Goal: Navigation & Orientation: Understand site structure

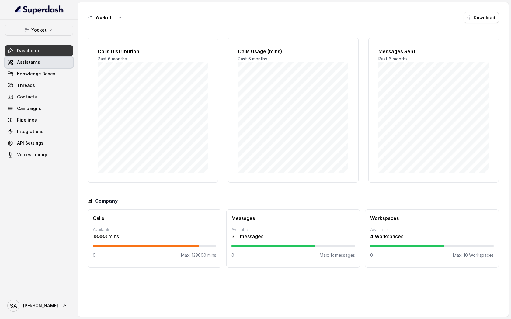
click at [49, 67] on link "Assistants" at bounding box center [39, 62] width 68 height 11
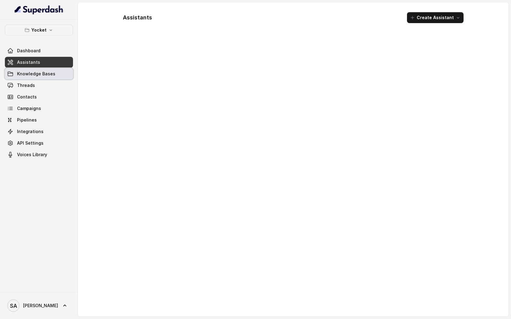
click at [50, 78] on link "Knowledge Bases" at bounding box center [39, 73] width 68 height 11
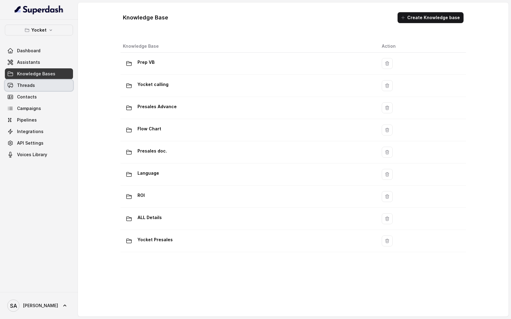
click at [50, 88] on link "Threads" at bounding box center [39, 85] width 68 height 11
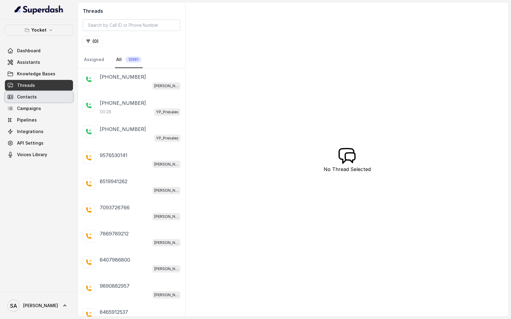
click at [51, 100] on link "Contacts" at bounding box center [39, 97] width 68 height 11
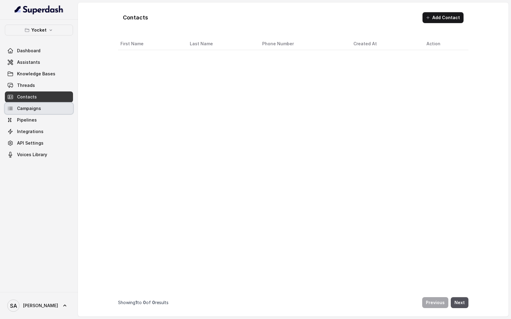
click at [51, 113] on link "Campaigns" at bounding box center [39, 108] width 68 height 11
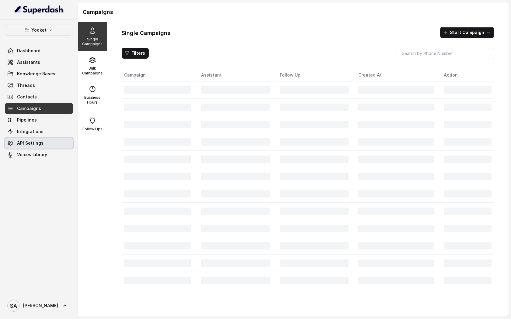
click at [51, 138] on link "API Settings" at bounding box center [39, 143] width 68 height 11
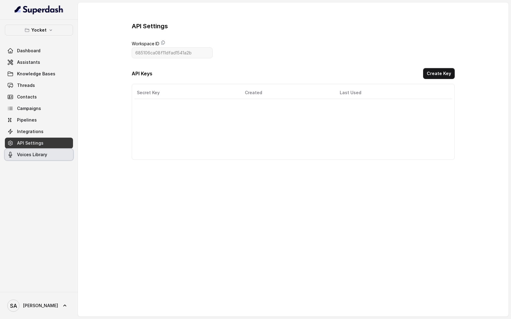
click at [51, 158] on link "Voices Library" at bounding box center [39, 154] width 68 height 11
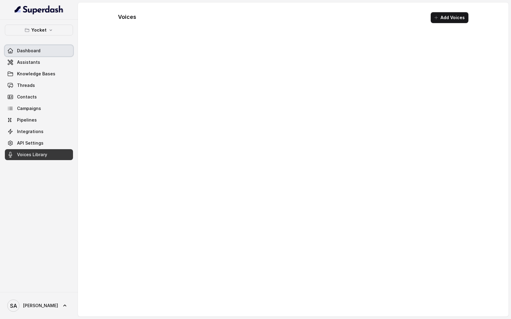
click at [55, 52] on link "Dashboard" at bounding box center [39, 50] width 68 height 11
